Goal: Complete application form

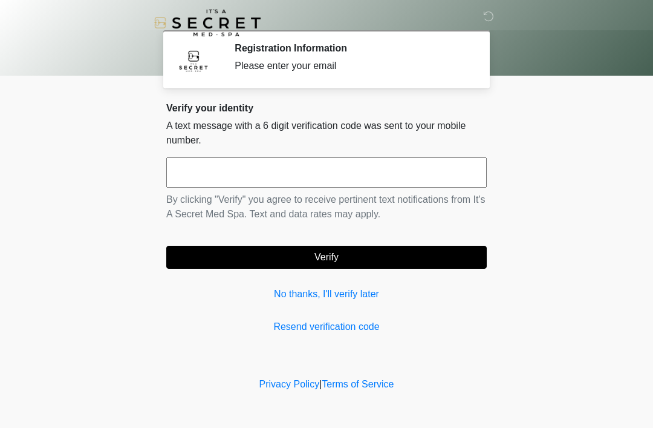
click at [339, 289] on link "No thanks, I'll verify later" at bounding box center [326, 294] width 321 height 15
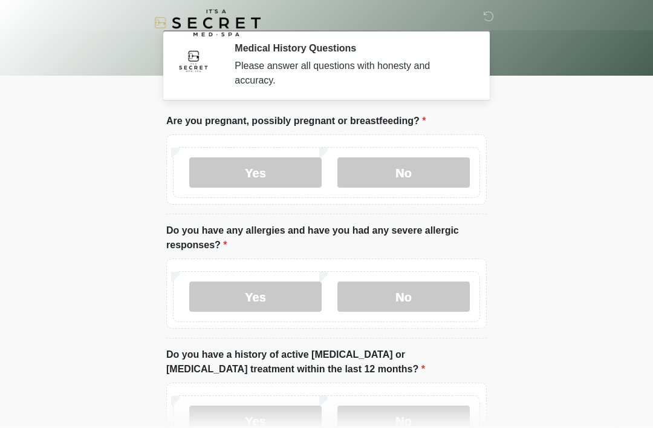
click at [399, 166] on label "No" at bounding box center [404, 172] width 132 height 30
click at [400, 301] on label "No" at bounding box center [404, 296] width 132 height 30
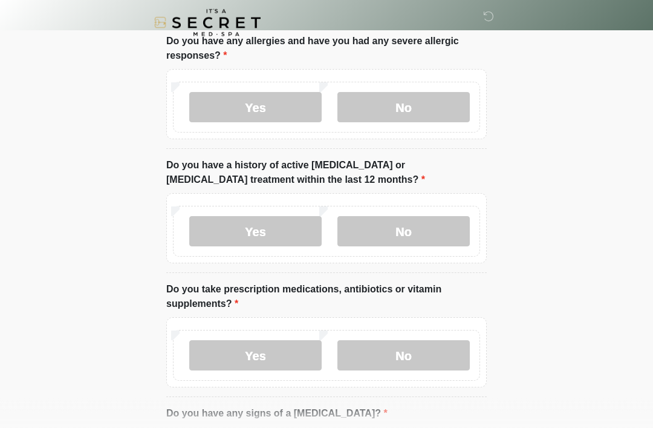
click at [405, 232] on label "No" at bounding box center [404, 232] width 132 height 30
click at [390, 355] on label "No" at bounding box center [404, 355] width 132 height 30
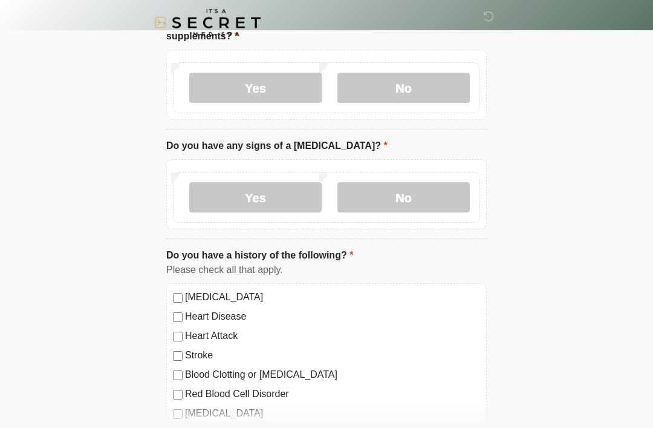
click at [405, 208] on label "No" at bounding box center [404, 198] width 132 height 30
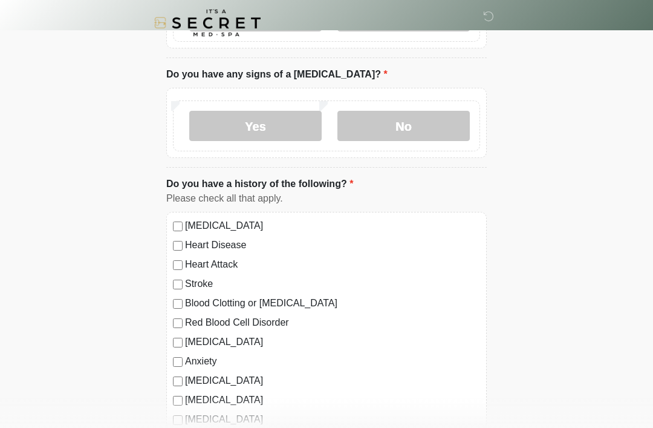
scroll to position [695, 0]
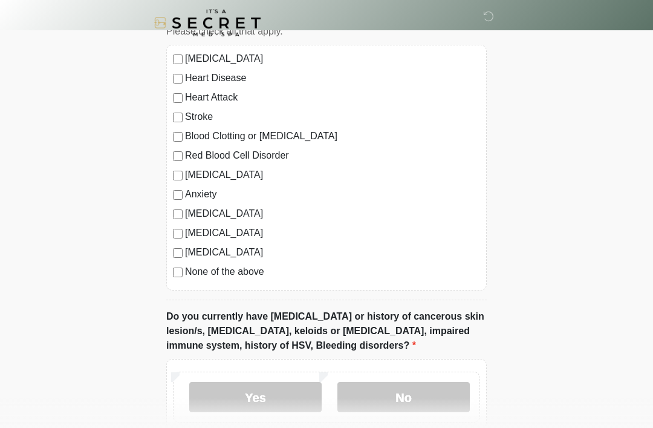
click at [171, 269] on div "[MEDICAL_DATA] Heart Disease Heart Attack Stroke Blood Clotting or [MEDICAL_DAT…" at bounding box center [326, 168] width 321 height 246
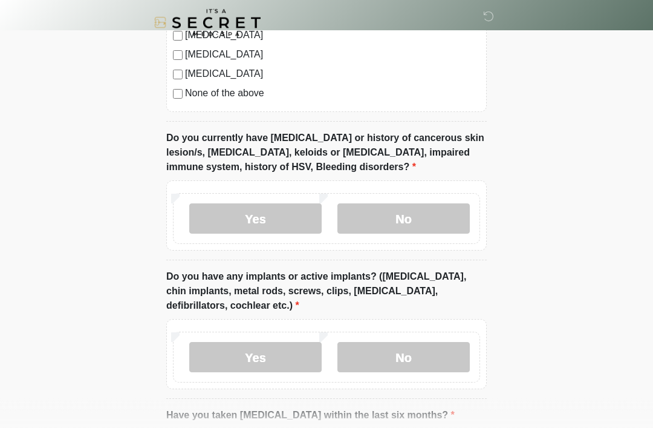
click at [393, 214] on label "No" at bounding box center [404, 219] width 132 height 30
click at [403, 363] on label "No" at bounding box center [404, 357] width 132 height 30
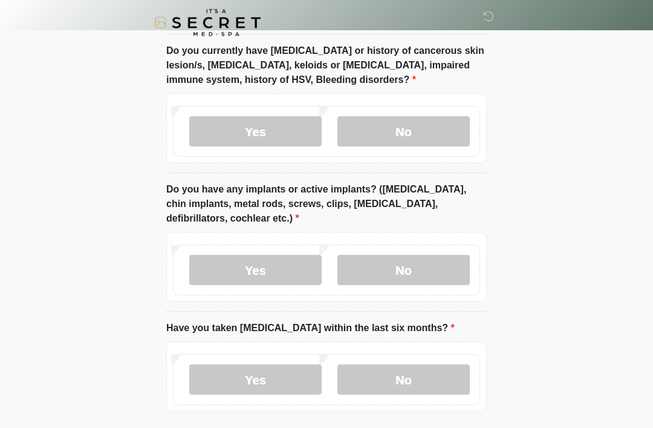
scroll to position [1011, 0]
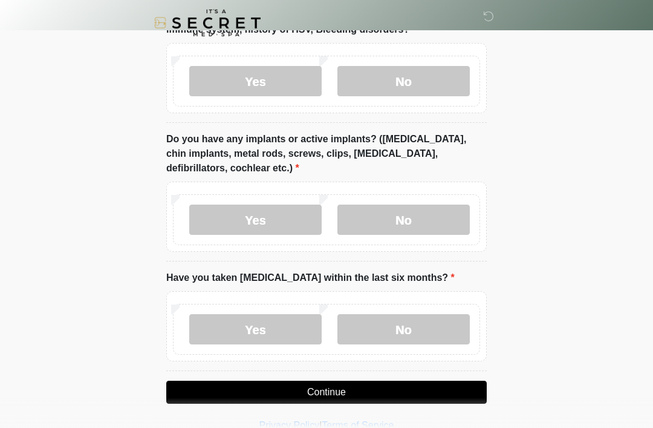
click at [396, 332] on label "No" at bounding box center [404, 329] width 132 height 30
click at [345, 384] on button "Continue" at bounding box center [326, 392] width 321 height 23
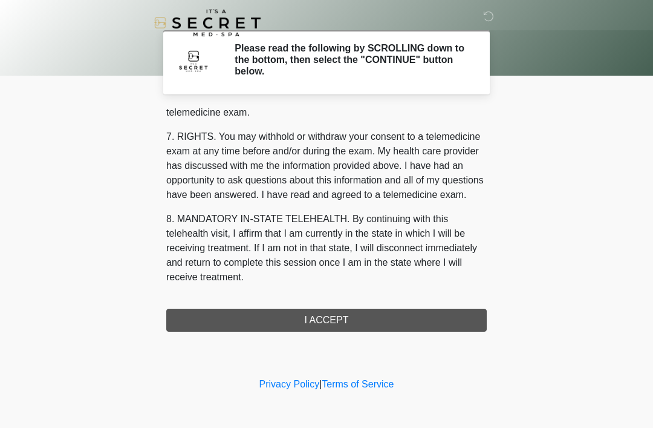
scroll to position [516, 0]
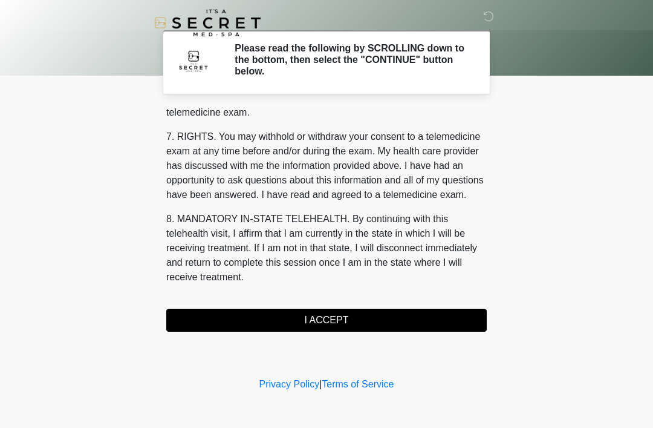
click at [332, 327] on button "I ACCEPT" at bounding box center [326, 320] width 321 height 23
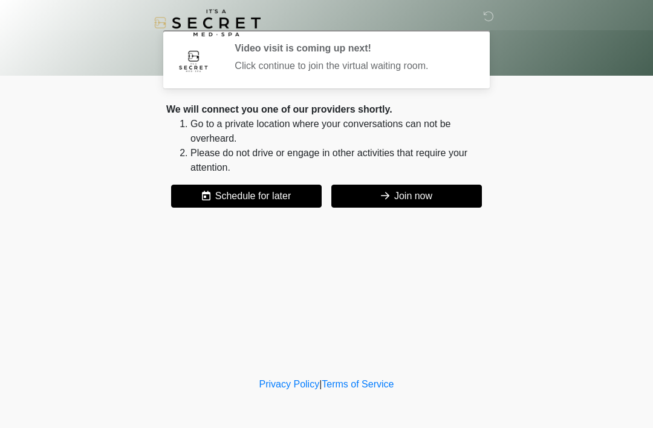
click at [428, 194] on button "Join now" at bounding box center [407, 196] width 151 height 23
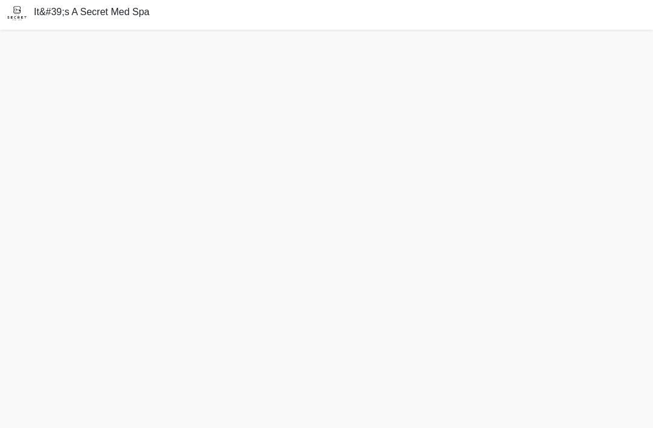
scroll to position [30, 0]
